Goal: Find specific page/section: Find specific page/section

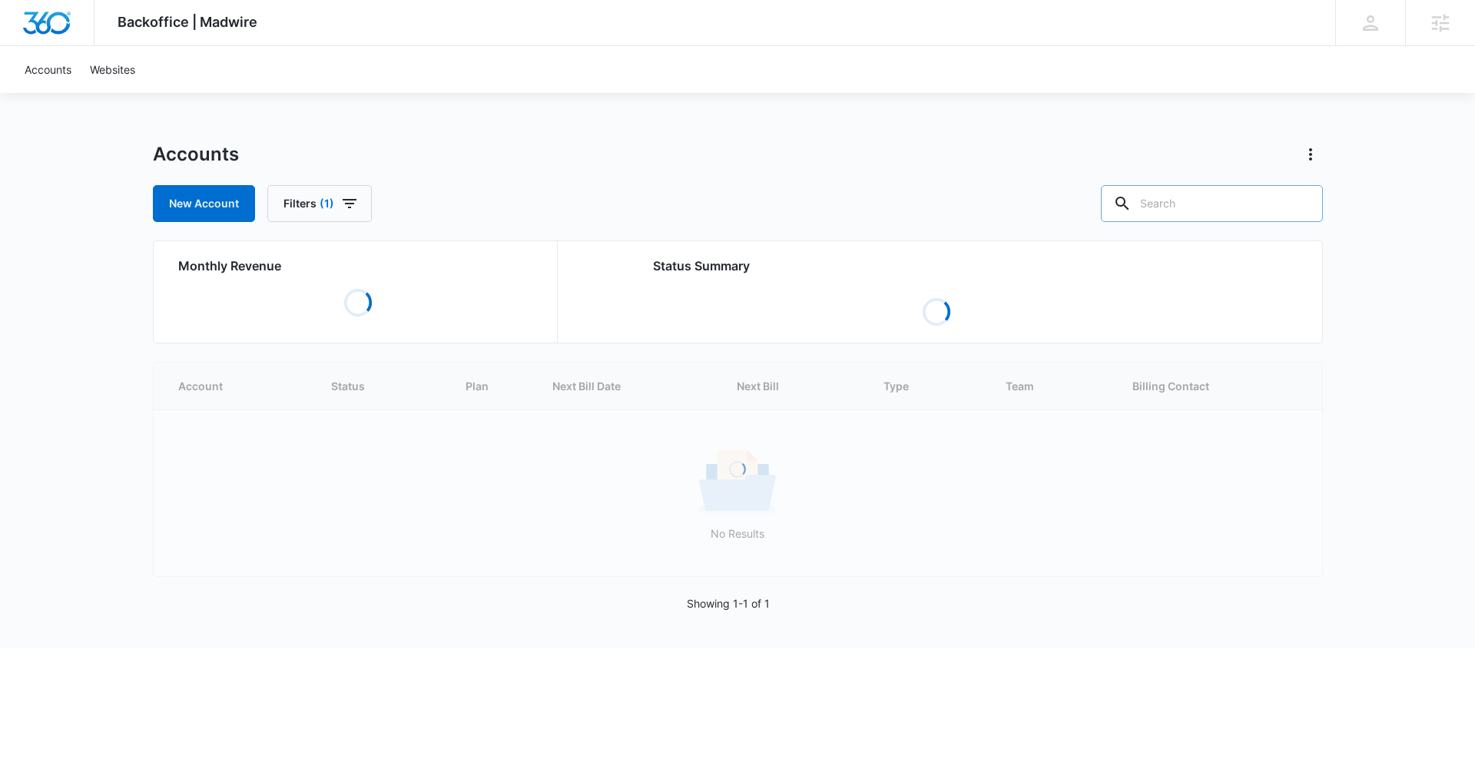
click at [1247, 199] on input "text" at bounding box center [1212, 203] width 222 height 37
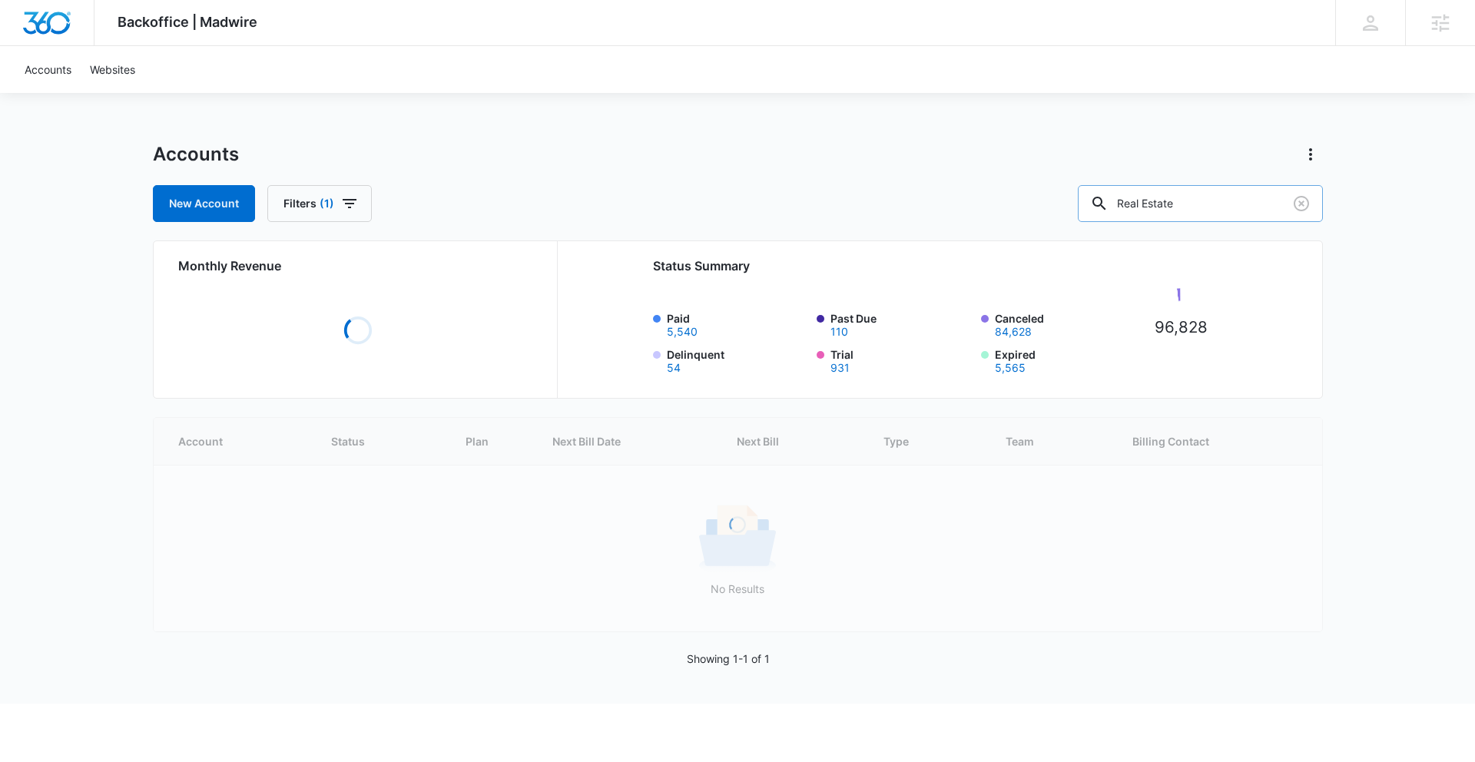
type input "Real Estate"
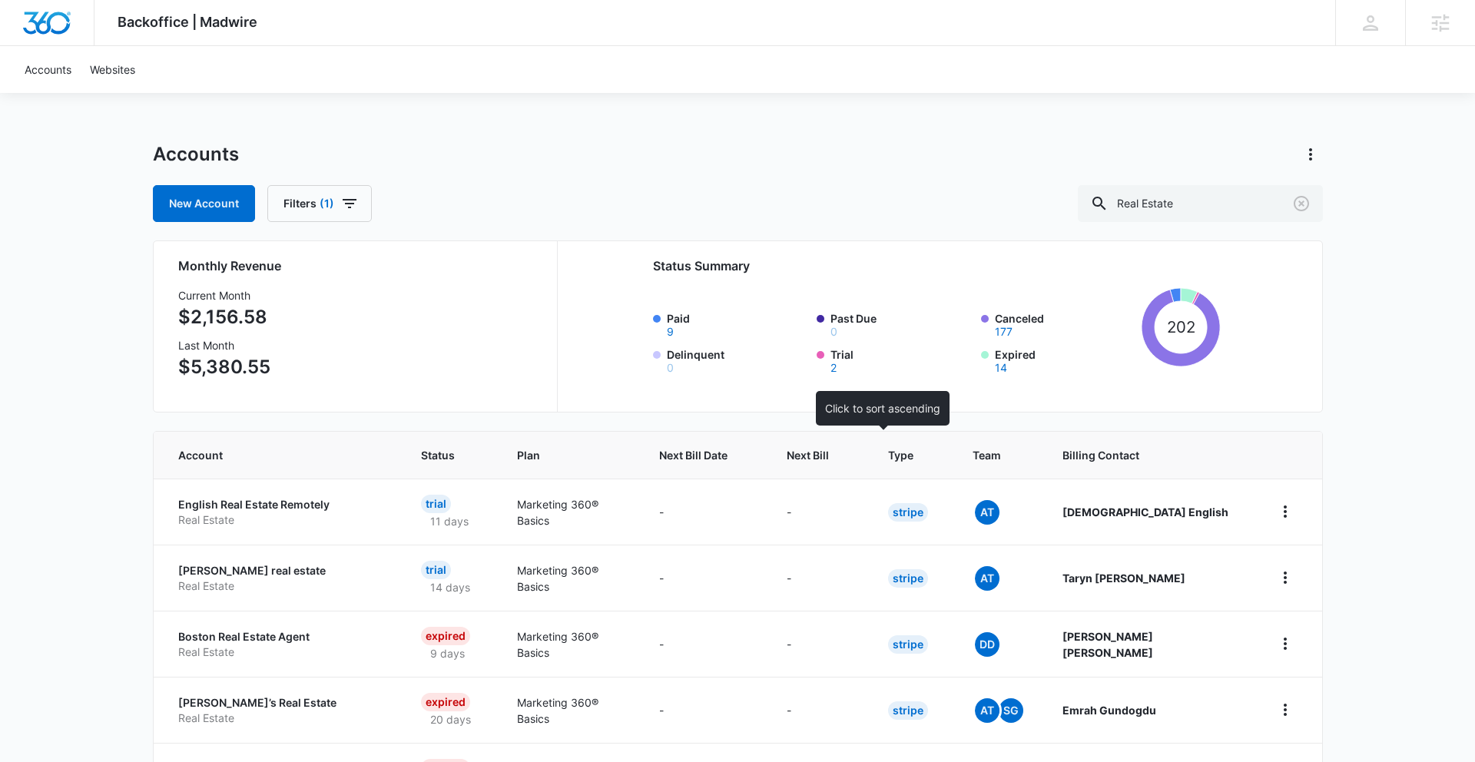
click at [870, 442] on th "Next Bill" at bounding box center [818, 455] width 101 height 47
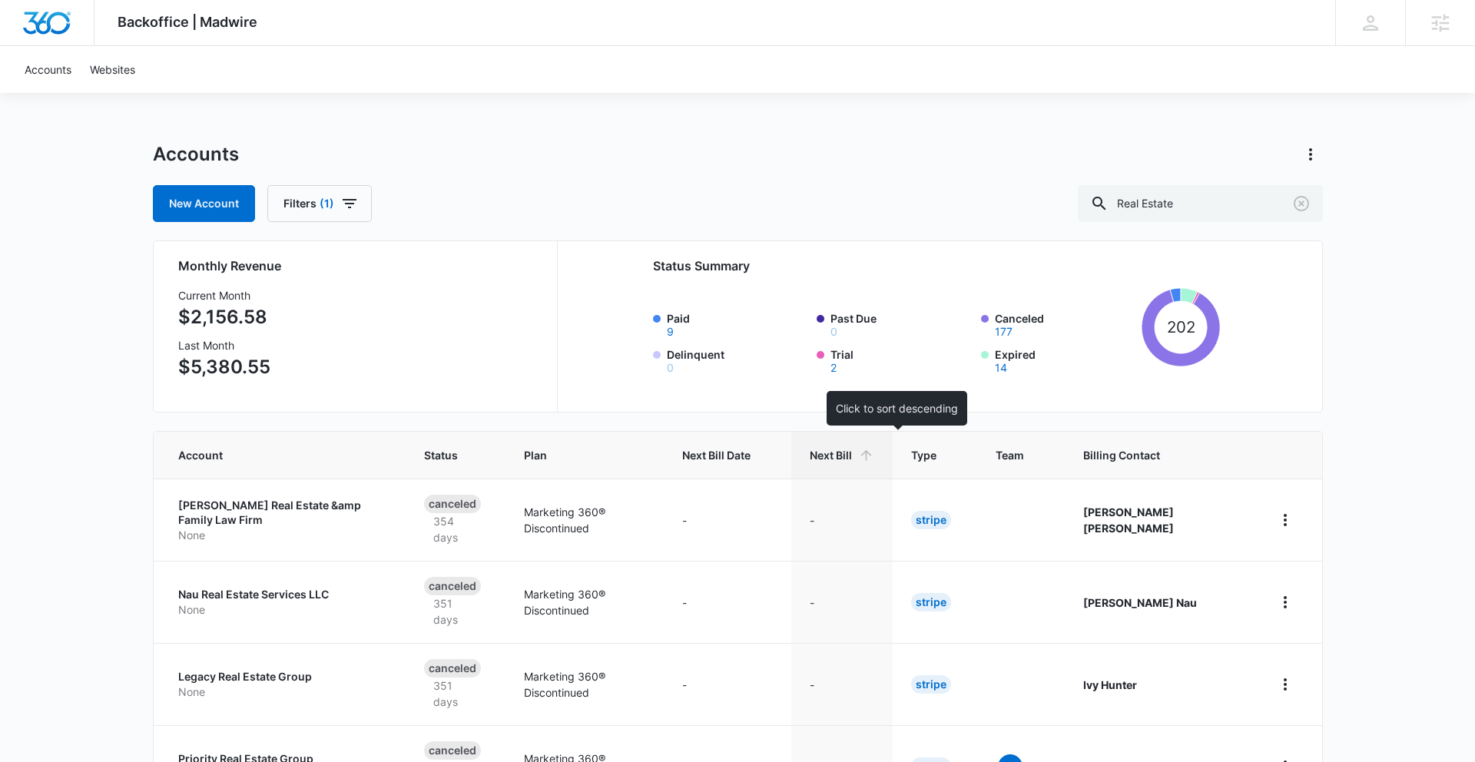
click at [852, 449] on span "Next Bill" at bounding box center [831, 455] width 42 height 16
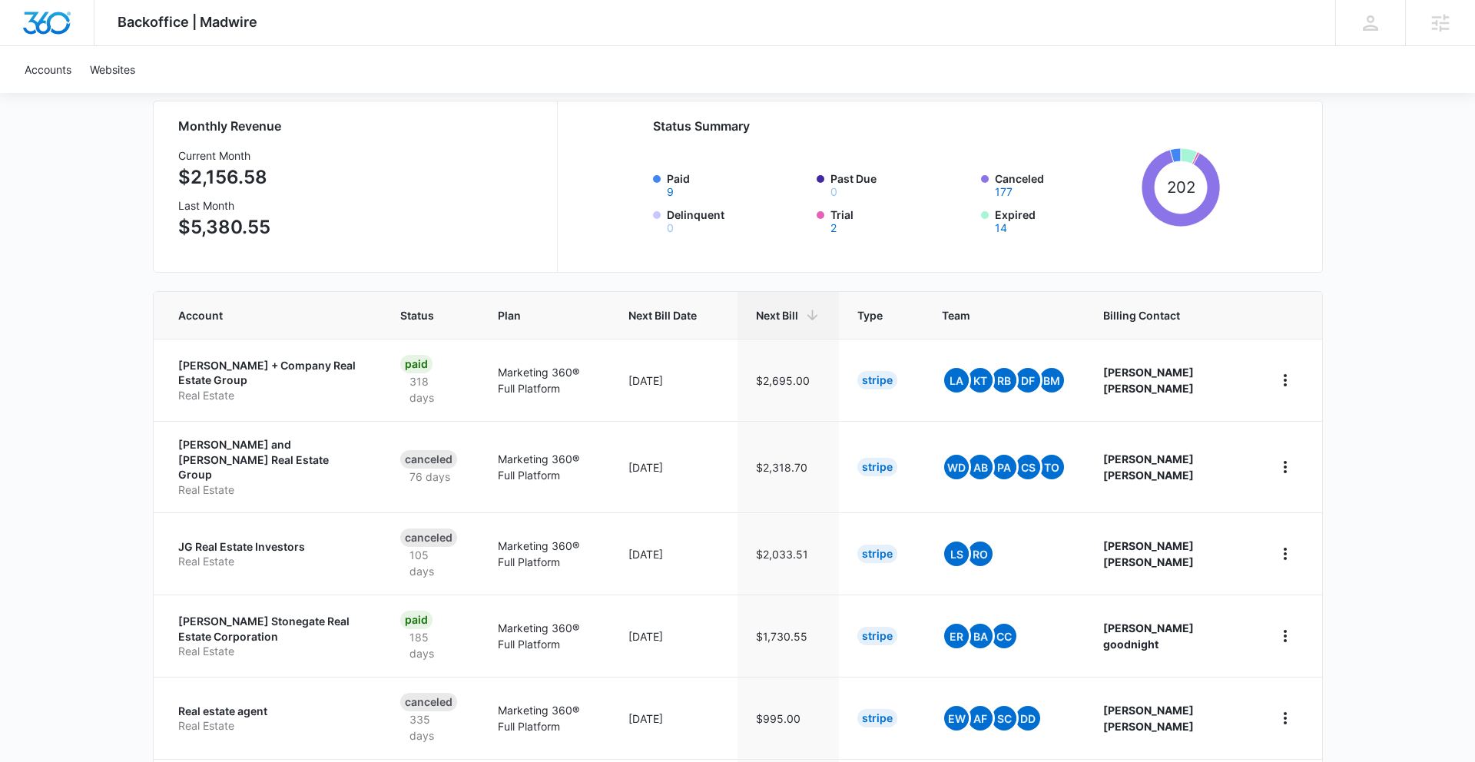
scroll to position [143, 0]
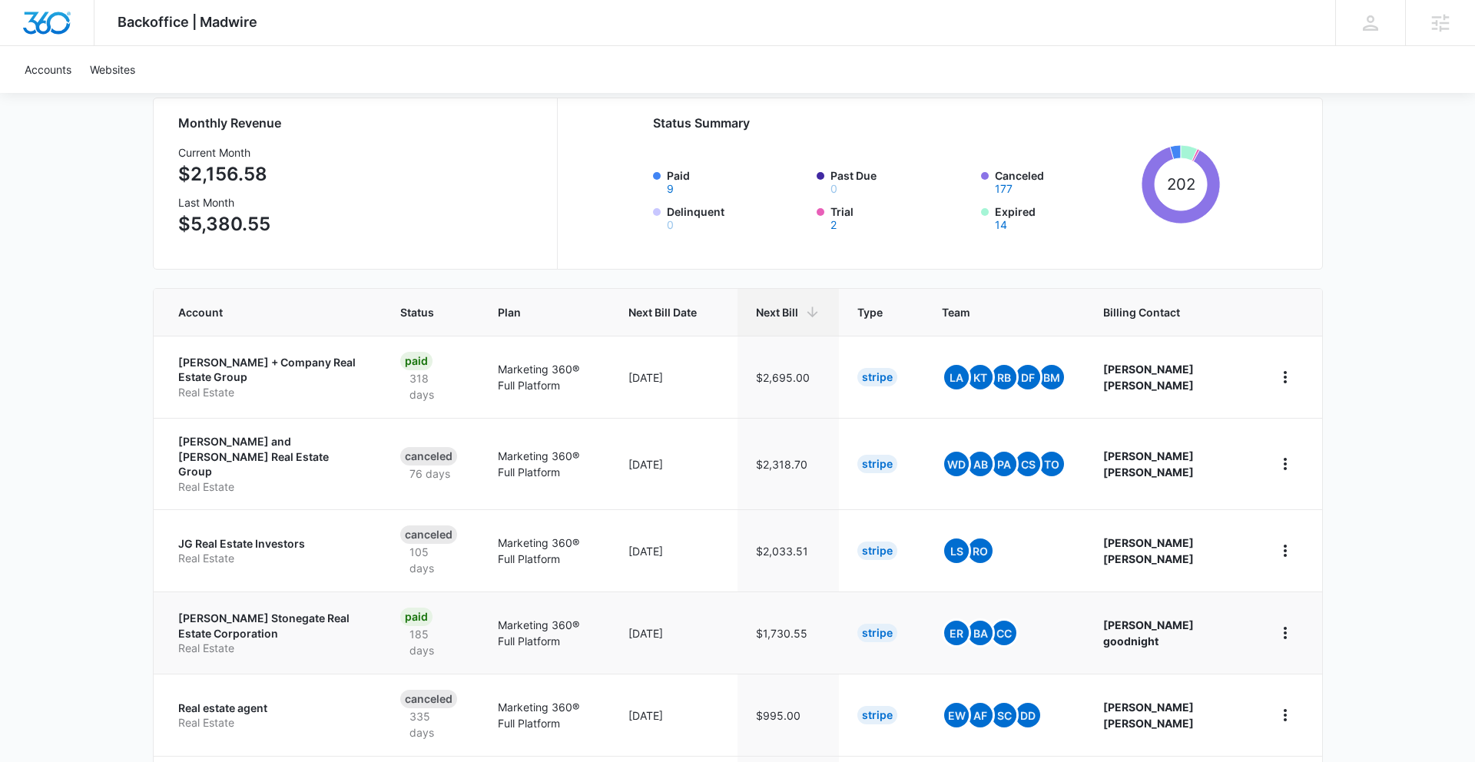
click at [377, 603] on td "[PERSON_NAME] Stonegate Real Estate Corporation Real Estate" at bounding box center [268, 633] width 228 height 82
click at [303, 611] on p "[PERSON_NAME] Stonegate Real Estate Corporation" at bounding box center [270, 626] width 185 height 30
